Goal: Information Seeking & Learning: Find specific fact

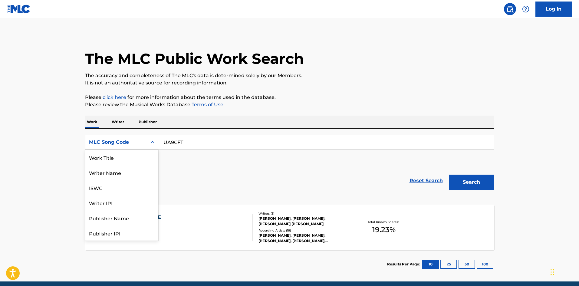
click at [106, 137] on div "MLC Song Code" at bounding box center [116, 143] width 62 height 12
click at [110, 159] on div "Work Title" at bounding box center [121, 157] width 73 height 15
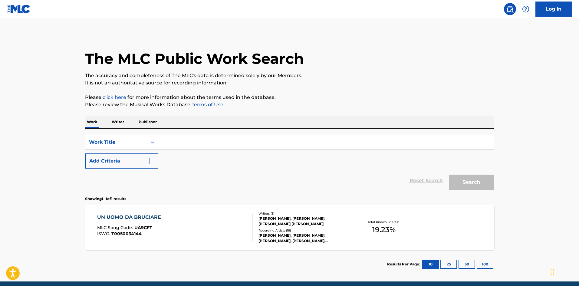
click at [179, 141] on input "Search Form" at bounding box center [326, 142] width 336 height 15
paste input "gloria (with sza)"
type input "gloria (with sza)"
click at [124, 158] on button "Add Criteria" at bounding box center [121, 160] width 73 height 15
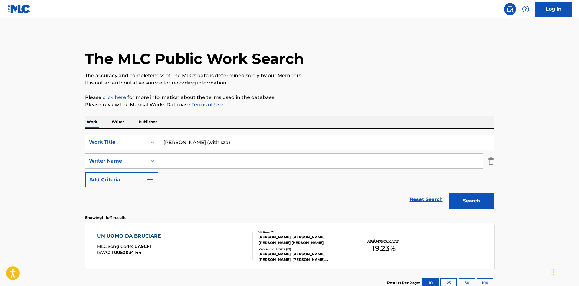
click at [176, 160] on input "Search Form" at bounding box center [320, 161] width 324 height 15
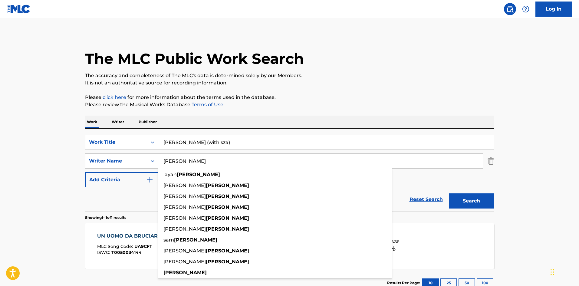
type input "duckworth"
click at [449, 193] on button "Search" at bounding box center [471, 200] width 45 height 15
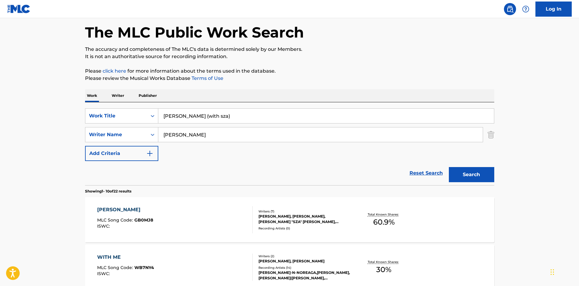
scroll to position [61, 0]
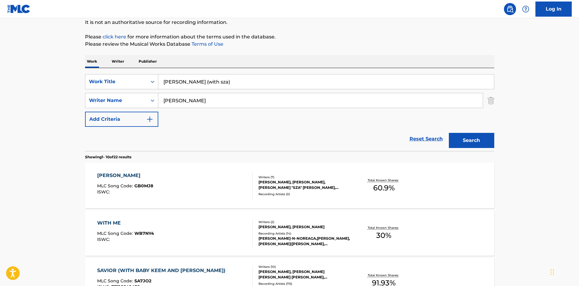
click at [247, 186] on div "GLORIA MLC Song Code : GB0MJ8 ISWC :" at bounding box center [175, 185] width 156 height 27
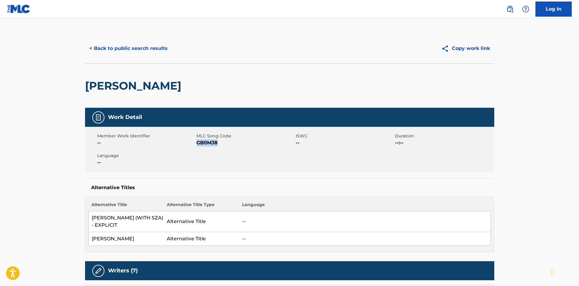
drag, startPoint x: 220, startPoint y: 142, endPoint x: 196, endPoint y: 143, distance: 23.4
click at [196, 143] on span "GB0MJ8" at bounding box center [245, 142] width 98 height 7
copy span "GB0MJ8"
click at [142, 46] on button "< Back to public search results" at bounding box center [128, 48] width 87 height 15
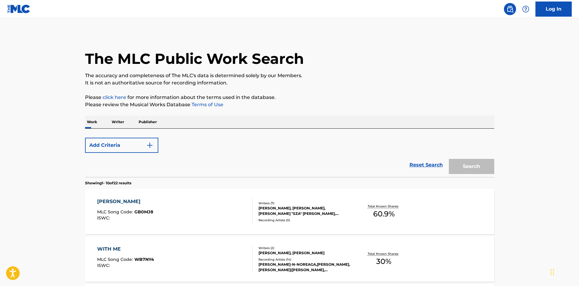
scroll to position [61, 0]
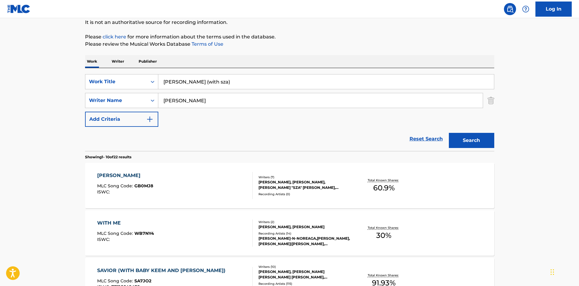
click at [489, 101] on img "Search Form" at bounding box center [491, 100] width 7 height 15
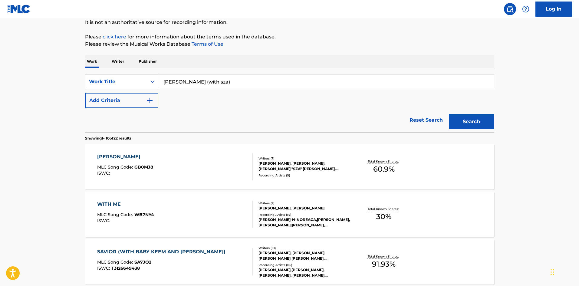
click at [117, 84] on div "Work Title" at bounding box center [116, 81] width 54 height 7
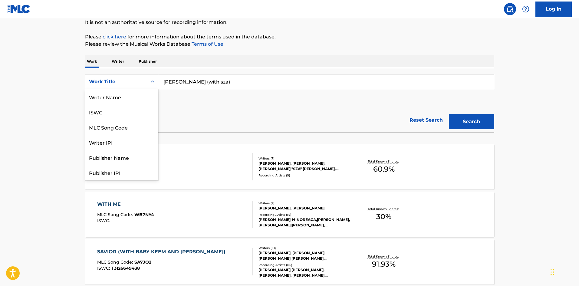
scroll to position [30, 0]
drag, startPoint x: 126, startPoint y: 101, endPoint x: 181, endPoint y: 90, distance: 56.2
click at [127, 101] on div "MLC Song Code" at bounding box center [121, 96] width 73 height 15
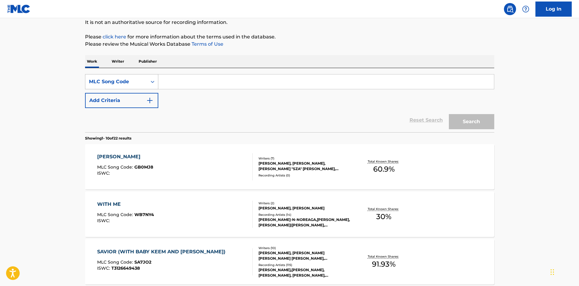
drag, startPoint x: 214, startPoint y: 82, endPoint x: 115, endPoint y: 80, distance: 99.0
click at [116, 80] on div "SearchWithCriteria9884dcb3-4320-4583-b2a6-1565f81cfda1 MLC Song Code" at bounding box center [289, 81] width 409 height 15
paste input "UA9CFT"
type input "UA9CFT"
click at [480, 121] on button "Search" at bounding box center [471, 121] width 45 height 15
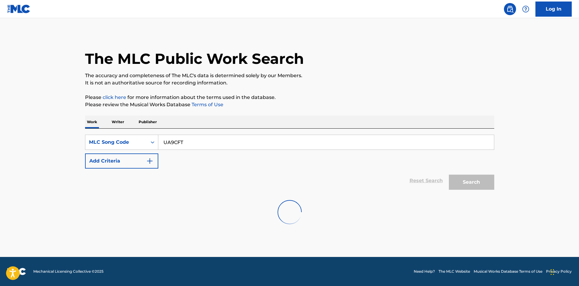
scroll to position [0, 0]
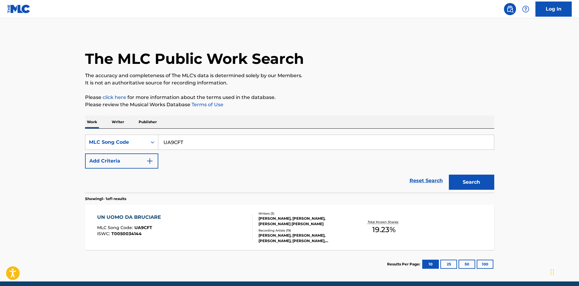
click at [126, 228] on span "MLC Song Code :" at bounding box center [115, 227] width 37 height 5
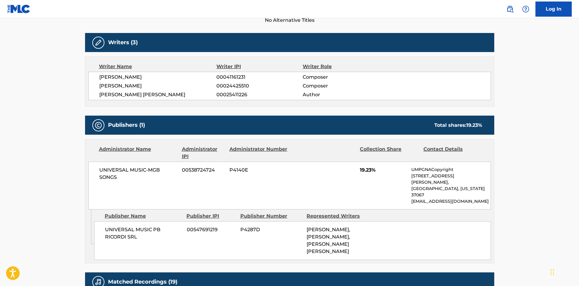
scroll to position [182, 0]
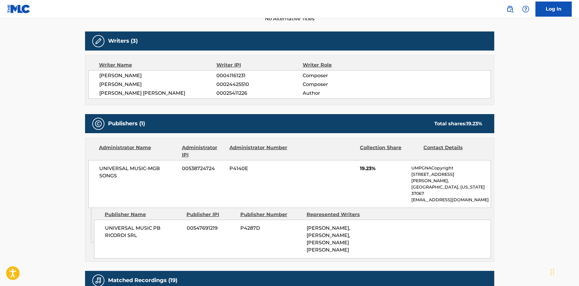
click at [125, 150] on div "Administrator Name" at bounding box center [138, 151] width 78 height 15
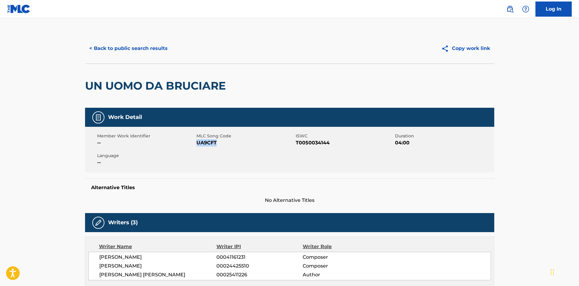
drag, startPoint x: 222, startPoint y: 144, endPoint x: 197, endPoint y: 145, distance: 25.2
click at [197, 145] on span "UA9CFT" at bounding box center [245, 142] width 98 height 7
copy span "UA9CFT"
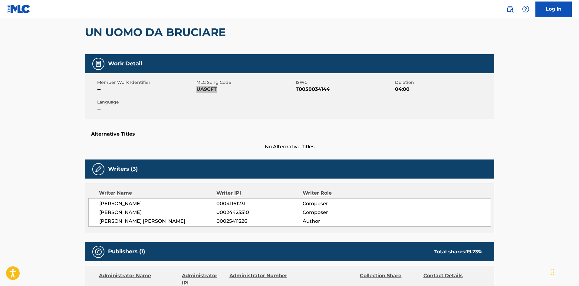
scroll to position [182, 0]
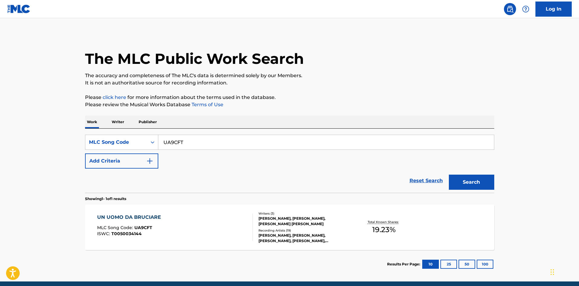
drag, startPoint x: 88, startPoint y: 150, endPoint x: 70, endPoint y: 151, distance: 17.9
click at [57, 151] on main "The MLC Public Work Search The accuracy and completeness of The MLC's data is d…" at bounding box center [289, 149] width 579 height 263
paste input "L0661A"
type input "L0661A"
click at [441, 184] on div "Reset Search Search" at bounding box center [289, 181] width 409 height 24
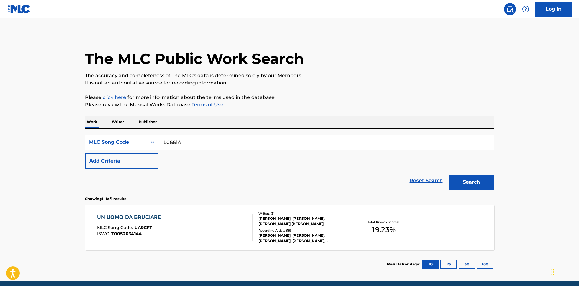
click at [489, 177] on button "Search" at bounding box center [471, 182] width 45 height 15
click at [175, 223] on div "LA PRIMERA COSA BELLA MLC Song Code : L0661A ISWC : T0050240817" at bounding box center [175, 227] width 156 height 27
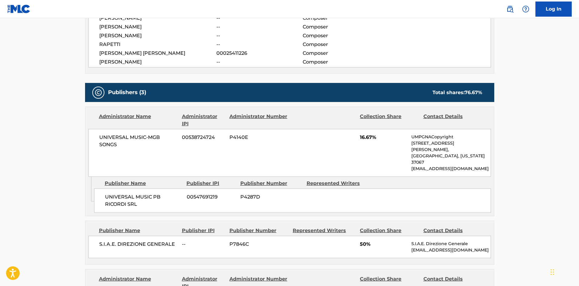
scroll to position [242, 0]
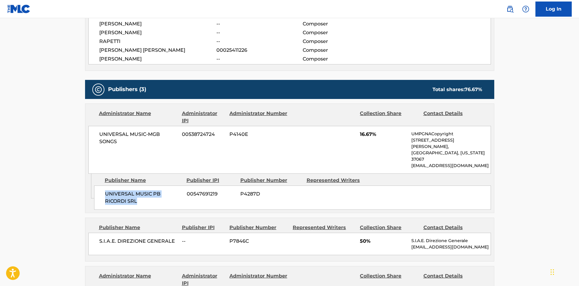
drag, startPoint x: 140, startPoint y: 188, endPoint x: 106, endPoint y: 181, distance: 35.1
click at [106, 190] on span "UNIVERSAL MUSIC PB RICORDI SRL" at bounding box center [143, 197] width 77 height 15
copy span "UNIVERSAL MUSIC PB RICORDI SRL"
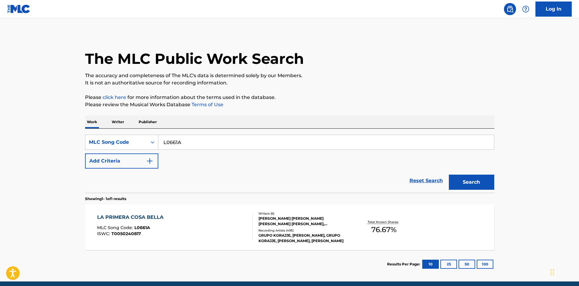
drag, startPoint x: 191, startPoint y: 141, endPoint x: 82, endPoint y: 145, distance: 109.0
click at [84, 145] on div "The MLC Public Work Search The accuracy and completeness of The MLC's data is d…" at bounding box center [290, 155] width 424 height 245
paste input "C01519"
type input "C01519"
drag, startPoint x: 460, startPoint y: 186, endPoint x: 455, endPoint y: 188, distance: 5.8
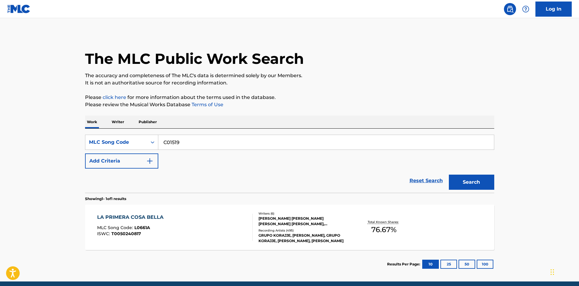
click at [460, 186] on button "Search" at bounding box center [471, 182] width 45 height 15
click at [289, 216] on div "JOAQUIN RAMON MARTINEZ SABINA, FRANCISCO JAVIER VARGAS PARDO, FRANCISCO JOSE JO…" at bounding box center [303, 221] width 91 height 11
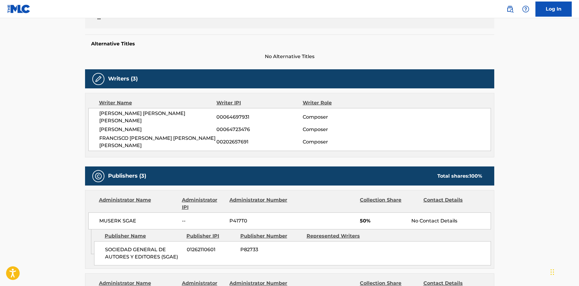
scroll to position [61, 0]
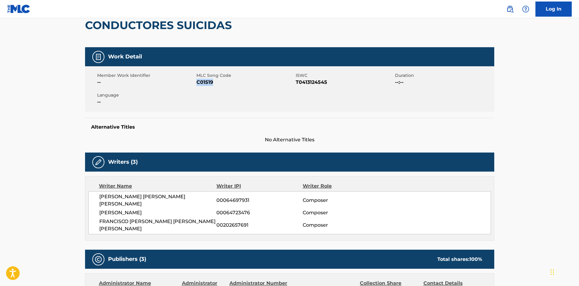
click at [197, 83] on span "C01519" at bounding box center [245, 82] width 98 height 7
drag, startPoint x: 393, startPoint y: 91, endPoint x: 349, endPoint y: 87, distance: 44.7
click at [393, 91] on div "Member Work Identifier -- MLC Song Code C01519 ISWC T0413124545 Duration --:-- …" at bounding box center [289, 88] width 409 height 45
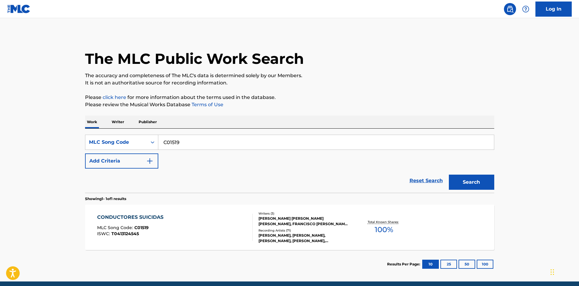
drag, startPoint x: 207, startPoint y: 142, endPoint x: 5, endPoint y: 137, distance: 201.4
click at [5, 137] on main "The MLC Public Work Search The accuracy and completeness of The MLC's data is d…" at bounding box center [289, 149] width 579 height 263
paste input "Z0986H"
type input "Z0986H"
click at [460, 182] on button "Search" at bounding box center [471, 182] width 45 height 15
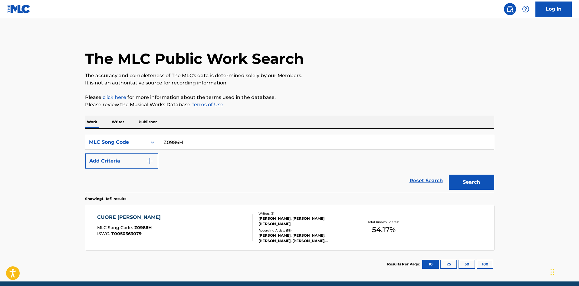
drag, startPoint x: 212, startPoint y: 145, endPoint x: 21, endPoint y: 146, distance: 191.0
click at [21, 146] on main "The MLC Public Work Search The accuracy and completeness of The MLC's data is d…" at bounding box center [289, 149] width 579 height 263
click at [484, 185] on button "Search" at bounding box center [471, 182] width 45 height 15
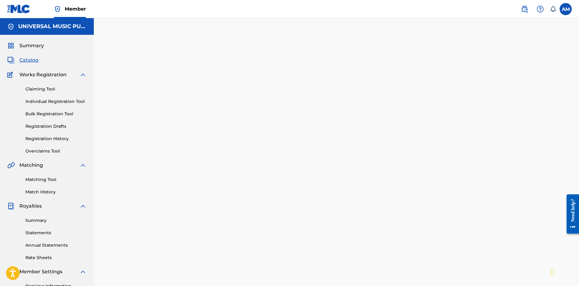
drag, startPoint x: 32, startPoint y: 58, endPoint x: 77, endPoint y: 66, distance: 46.3
click at [32, 58] on span "Catalog" at bounding box center [28, 60] width 19 height 7
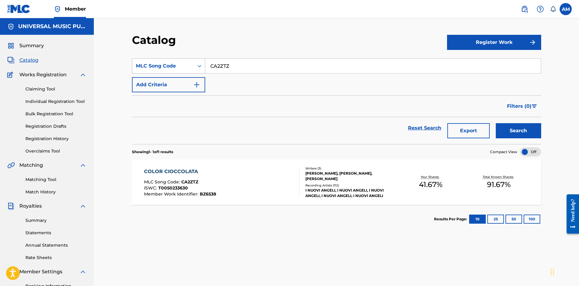
drag, startPoint x: 249, startPoint y: 65, endPoint x: 146, endPoint y: 70, distance: 103.0
click at [146, 70] on div "SearchWithCriteria6b588fd7-ab71-478b-bf26-2c693832d047 MLC Song Code CA2ZTZ" at bounding box center [336, 65] width 409 height 15
paste input "UA9CFT"
type input "UA9CFT"
click at [536, 130] on button "Search" at bounding box center [518, 130] width 45 height 15
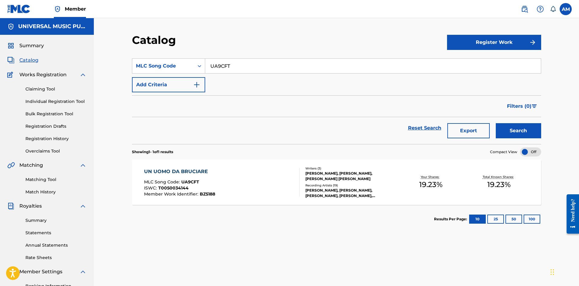
click at [366, 190] on div "RENATO ZERO, RENATO ZERO, RENATO ZERO, RENATO ZERO, RENATO ZERO" at bounding box center [350, 193] width 91 height 11
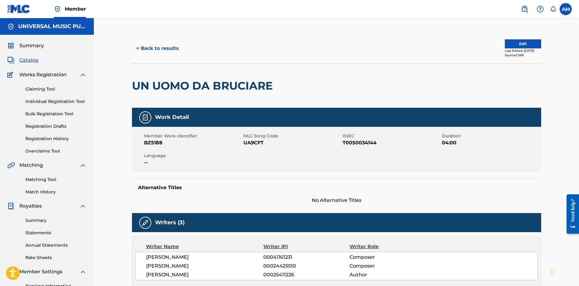
click at [523, 42] on button "Edit" at bounding box center [523, 43] width 36 height 9
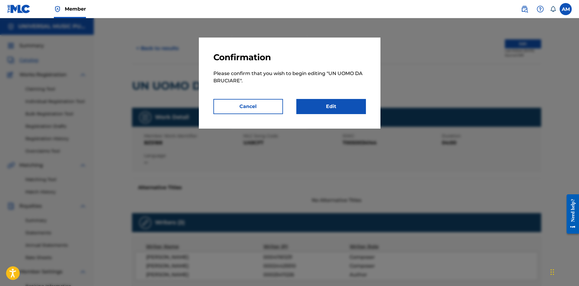
click at [347, 105] on link "Edit" at bounding box center [331, 106] width 70 height 15
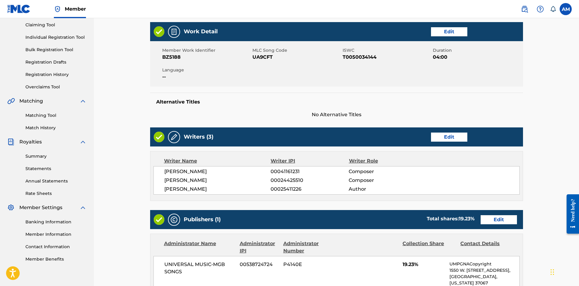
scroll to position [182, 0]
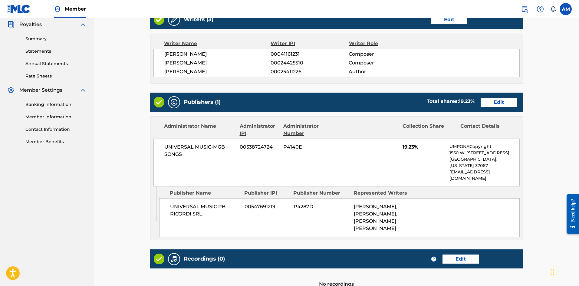
click at [494, 102] on link "Edit" at bounding box center [499, 102] width 36 height 9
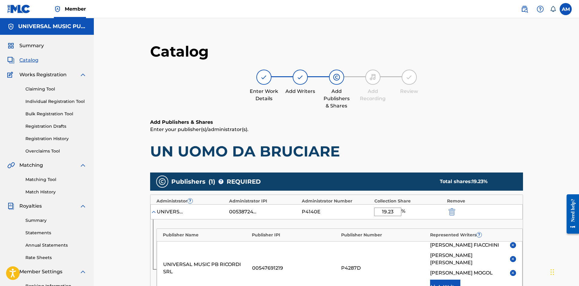
drag, startPoint x: 148, startPoint y: 232, endPoint x: 200, endPoint y: 227, distance: 51.8
click at [148, 232] on main "Catalog Enter Work Details Add Writers Add Publishers & Shares Add Recording Re…" at bounding box center [336, 231] width 409 height 397
drag, startPoint x: 398, startPoint y: 212, endPoint x: 314, endPoint y: 215, distance: 83.3
click at [314, 215] on div "UNIVERSAL MUSIC-MGB SONGS 00538724724 P4140E 19.23 %" at bounding box center [336, 211] width 372 height 15
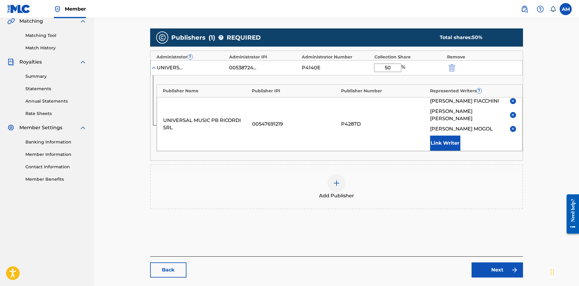
scroll to position [166, 0]
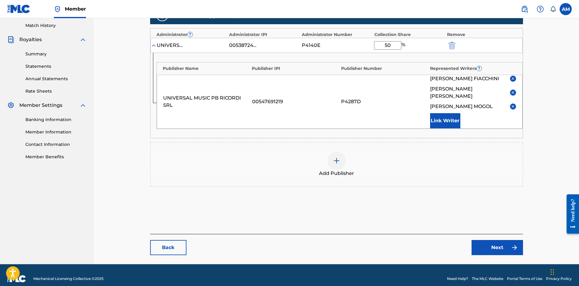
type input "50"
click at [490, 243] on link "Next" at bounding box center [497, 247] width 51 height 15
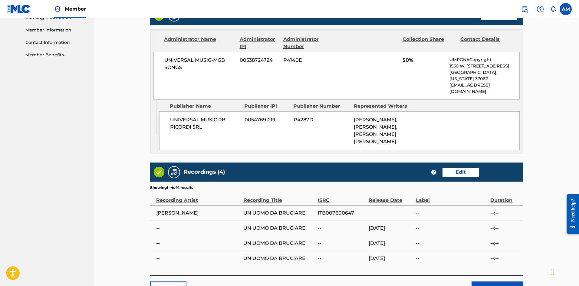
scroll to position [311, 0]
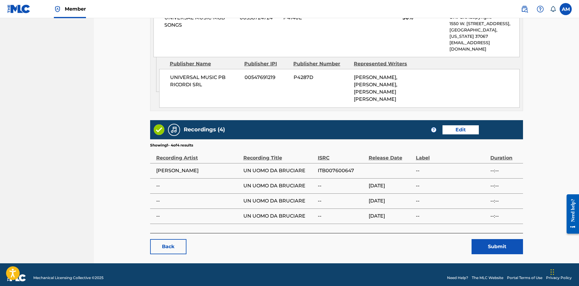
click at [488, 242] on button "Submit" at bounding box center [497, 246] width 51 height 15
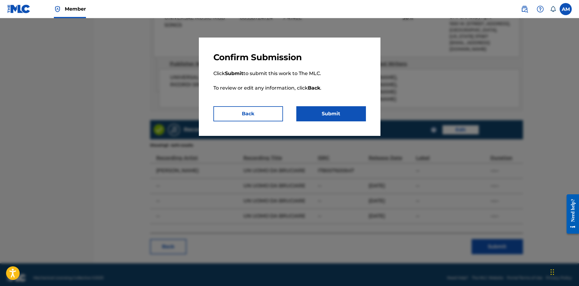
drag, startPoint x: 344, startPoint y: 111, endPoint x: 339, endPoint y: 112, distance: 5.3
click at [344, 111] on button "Submit" at bounding box center [331, 113] width 70 height 15
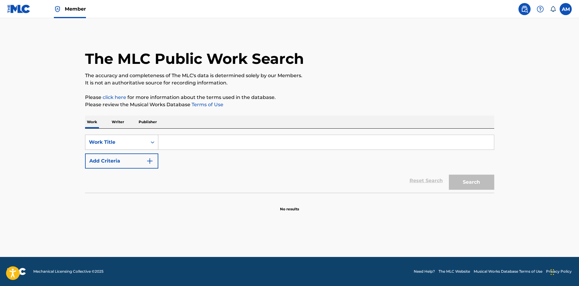
click at [124, 145] on div "Work Title" at bounding box center [116, 142] width 54 height 7
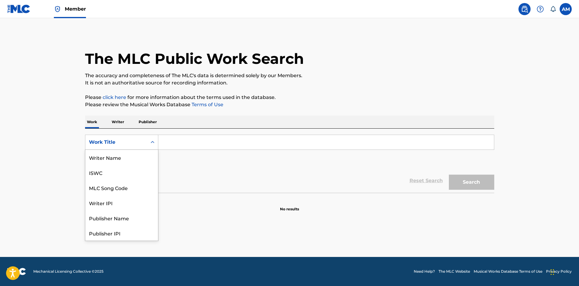
scroll to position [30, 0]
click at [122, 153] on div "MLC Song Code" at bounding box center [121, 157] width 73 height 15
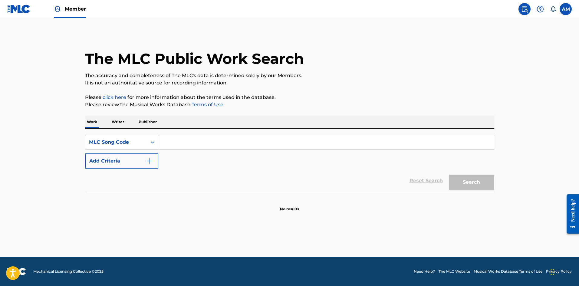
drag, startPoint x: 143, startPoint y: 150, endPoint x: 198, endPoint y: 140, distance: 56.3
click at [194, 140] on input "Search Form" at bounding box center [326, 142] width 336 height 15
paste input "Z0986H"
click at [464, 179] on button "Search" at bounding box center [471, 182] width 45 height 15
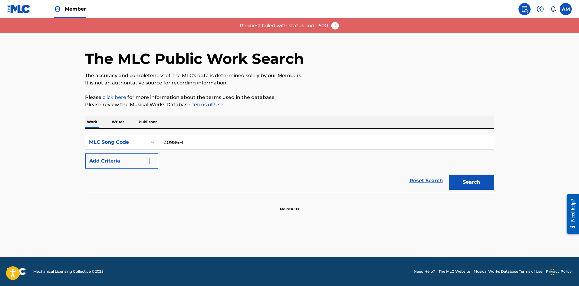
click at [478, 178] on button "Search" at bounding box center [471, 182] width 45 height 15
drag, startPoint x: 206, startPoint y: 144, endPoint x: 45, endPoint y: 145, distance: 161.3
click at [45, 145] on main "The MLC Public Work Search The accuracy and completeness of The MLC's data is d…" at bounding box center [289, 137] width 579 height 239
paste input "UA2P87"
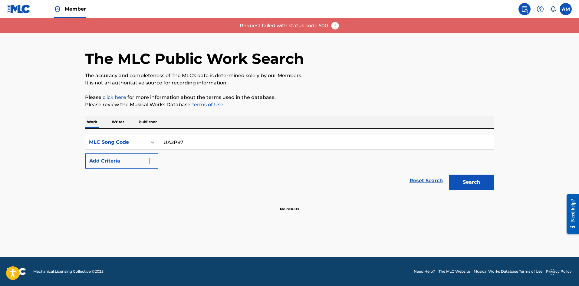
type input "UA2P87"
click at [480, 183] on button "Search" at bounding box center [471, 182] width 45 height 15
click at [479, 185] on button "Search" at bounding box center [471, 182] width 45 height 15
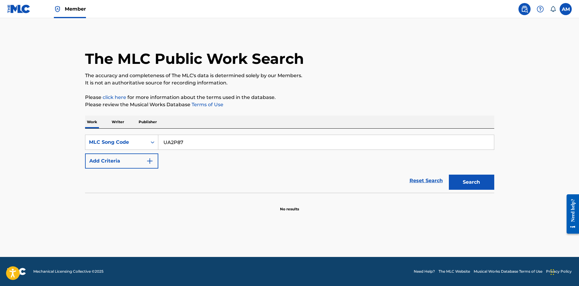
click at [332, 24] on main "The MLC Public Work Search The accuracy and completeness of The MLC's data is d…" at bounding box center [289, 137] width 579 height 239
click at [486, 179] on button "Search" at bounding box center [471, 182] width 45 height 15
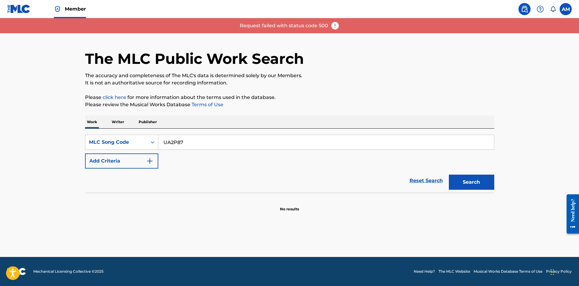
click at [334, 25] on img at bounding box center [335, 25] width 9 height 9
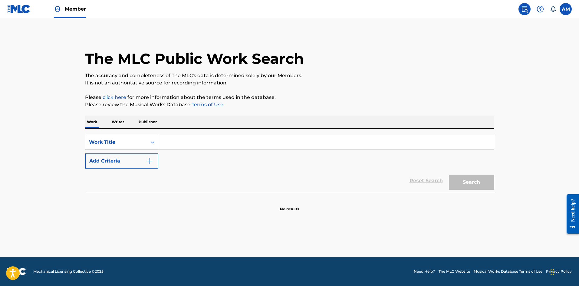
drag, startPoint x: 129, startPoint y: 141, endPoint x: 132, endPoint y: 145, distance: 4.7
click at [129, 141] on div "Work Title" at bounding box center [116, 142] width 54 height 7
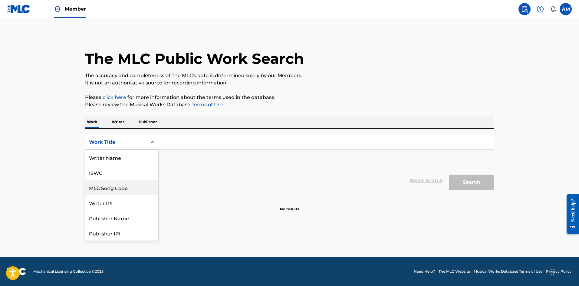
scroll to position [30, 0]
drag, startPoint x: 130, startPoint y: 154, endPoint x: 146, endPoint y: 150, distance: 16.4
click at [131, 154] on div "MLC Song Code" at bounding box center [121, 157] width 73 height 15
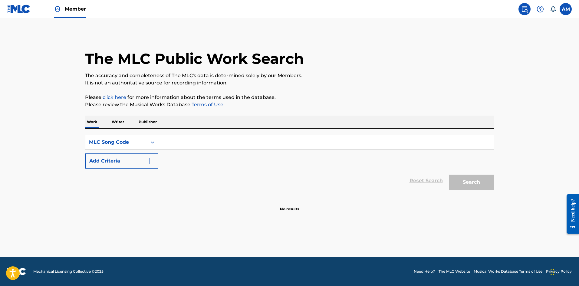
click at [190, 145] on input "Search Form" at bounding box center [326, 142] width 336 height 15
paste input "Z0986H"
type input "Z0986H"
click at [457, 183] on button "Search" at bounding box center [471, 182] width 45 height 15
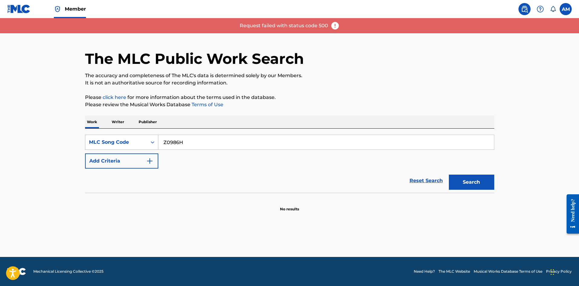
drag, startPoint x: 108, startPoint y: 143, endPoint x: 111, endPoint y: 145, distance: 3.7
click at [108, 143] on div "MLC Song Code" at bounding box center [116, 142] width 54 height 7
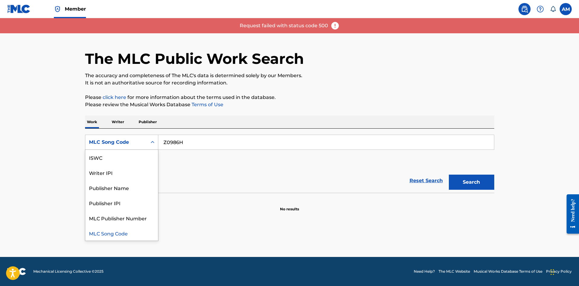
scroll to position [0, 0]
click at [114, 156] on div "Work Title" at bounding box center [121, 157] width 73 height 15
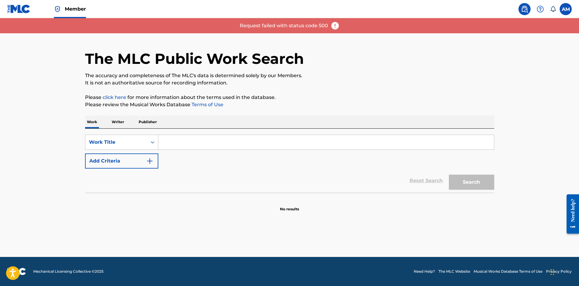
click at [213, 143] on input "Search Form" at bounding box center [326, 142] width 336 height 15
paste input "CUORE DI PACE"
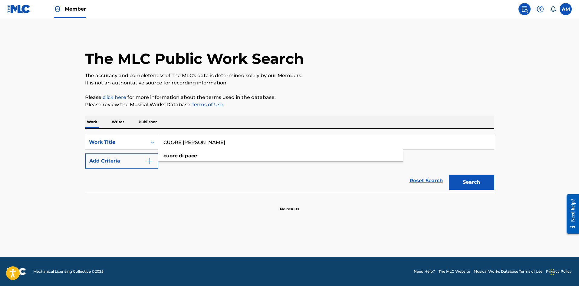
type input "CUORE DI PACE"
click at [469, 181] on button "Search" at bounding box center [471, 182] width 45 height 15
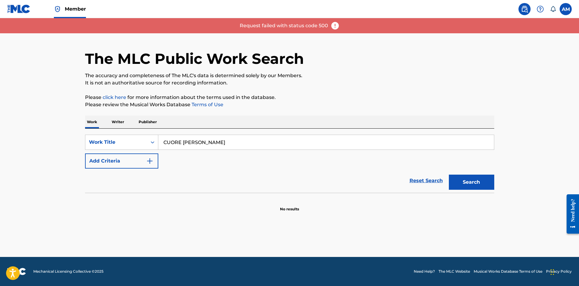
click at [469, 181] on button "Search" at bounding box center [471, 182] width 45 height 15
click at [294, 24] on p "Request failed with status code 500" at bounding box center [284, 25] width 88 height 7
drag, startPoint x: 294, startPoint y: 25, endPoint x: 534, endPoint y: 51, distance: 242.1
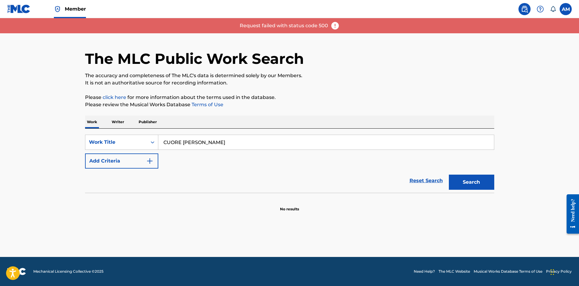
click at [531, 58] on main "The MLC Public Work Search The accuracy and completeness of The MLC's data is d…" at bounding box center [289, 137] width 579 height 239
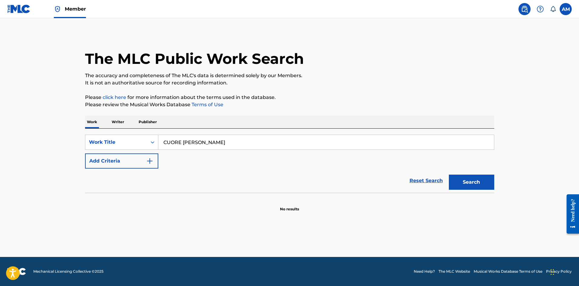
click at [566, 7] on label at bounding box center [566, 9] width 12 height 12
click at [566, 9] on input "AM Andrew Mason andrew.mason1@umusic.com Notification Preferences Profile Log o…" at bounding box center [566, 9] width 0 height 0
click at [525, 11] on img at bounding box center [524, 8] width 7 height 7
click at [73, 9] on span "Member" at bounding box center [75, 8] width 21 height 7
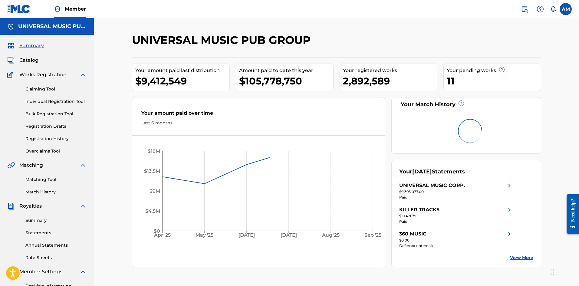
click at [28, 58] on span "Catalog" at bounding box center [28, 60] width 19 height 7
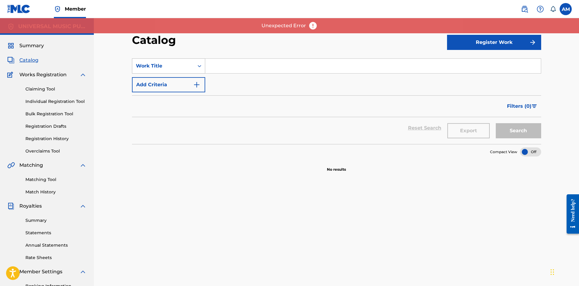
click at [166, 68] on div "Work Title" at bounding box center [163, 65] width 54 height 7
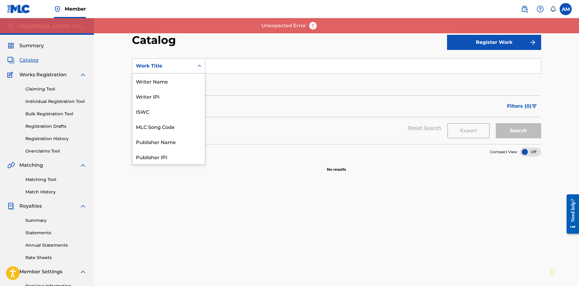
scroll to position [91, 0]
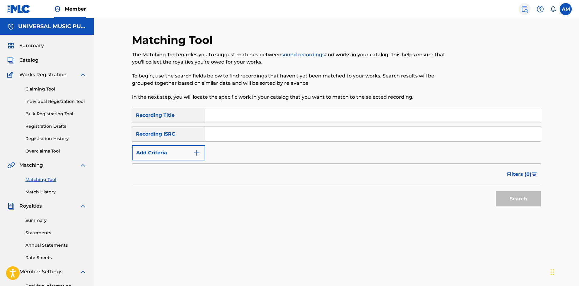
click at [522, 8] on img at bounding box center [524, 8] width 7 height 7
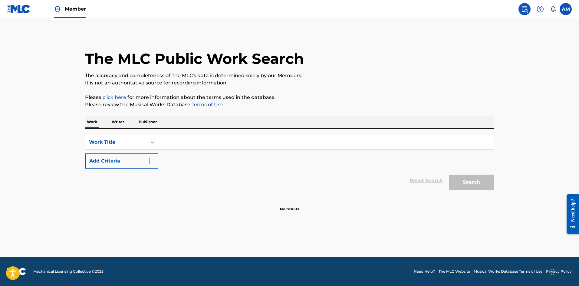
click at [170, 143] on input "Search Form" at bounding box center [326, 142] width 336 height 15
paste input "CUORE DI PACE"
type input "CUORE DI PACE"
click at [475, 181] on button "Search" at bounding box center [471, 182] width 45 height 15
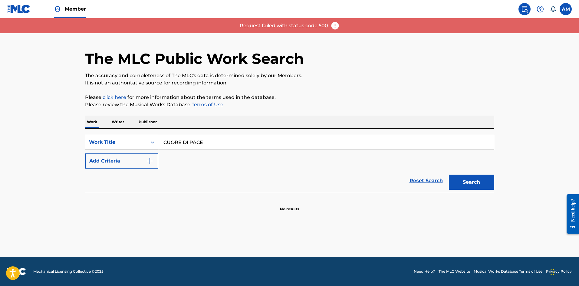
click at [142, 140] on div "Work Title" at bounding box center [116, 142] width 54 height 7
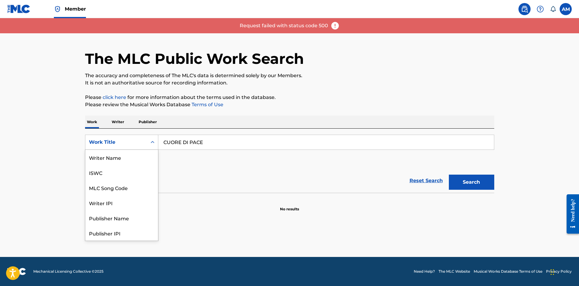
scroll to position [30, 0]
click at [135, 162] on div "MLC Song Code" at bounding box center [121, 157] width 73 height 15
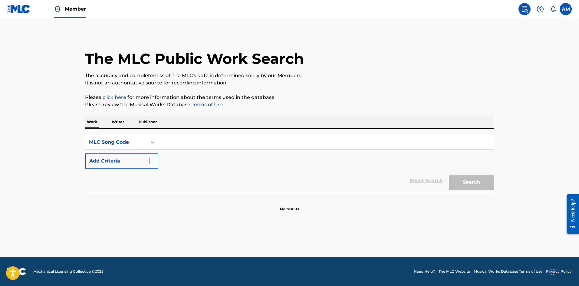
click at [170, 139] on input "Search Form" at bounding box center [326, 142] width 336 height 15
paste input "Z0986H"
type input "Z0986H"
click at [459, 183] on button "Search" at bounding box center [471, 182] width 45 height 15
click at [89, 146] on div "Work Title" at bounding box center [116, 142] width 54 height 7
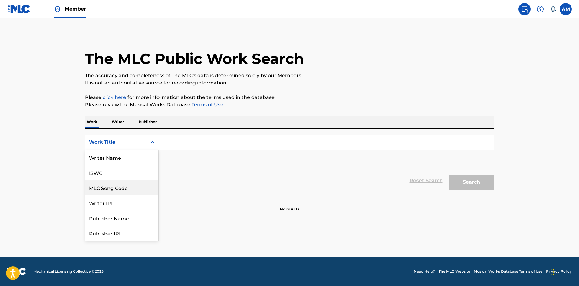
scroll to position [30, 0]
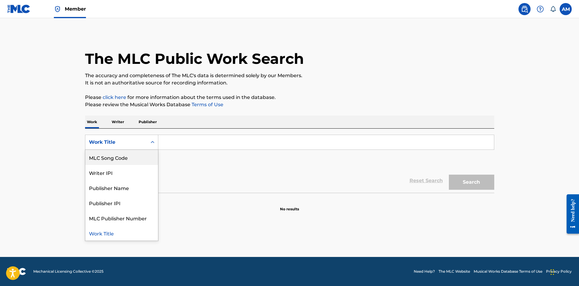
click at [112, 157] on div "MLC Song Code" at bounding box center [121, 157] width 73 height 15
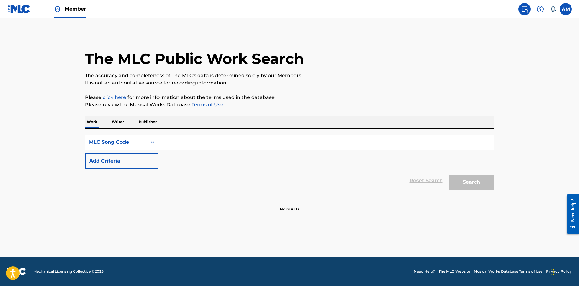
drag, startPoint x: 130, startPoint y: 150, endPoint x: 186, endPoint y: 135, distance: 58.8
click at [186, 135] on input "Search Form" at bounding box center [326, 142] width 336 height 15
paste input "Z0986H"
type input "Z0986H"
click at [467, 177] on button "Search" at bounding box center [471, 182] width 45 height 15
